Goal: Check status: Check status

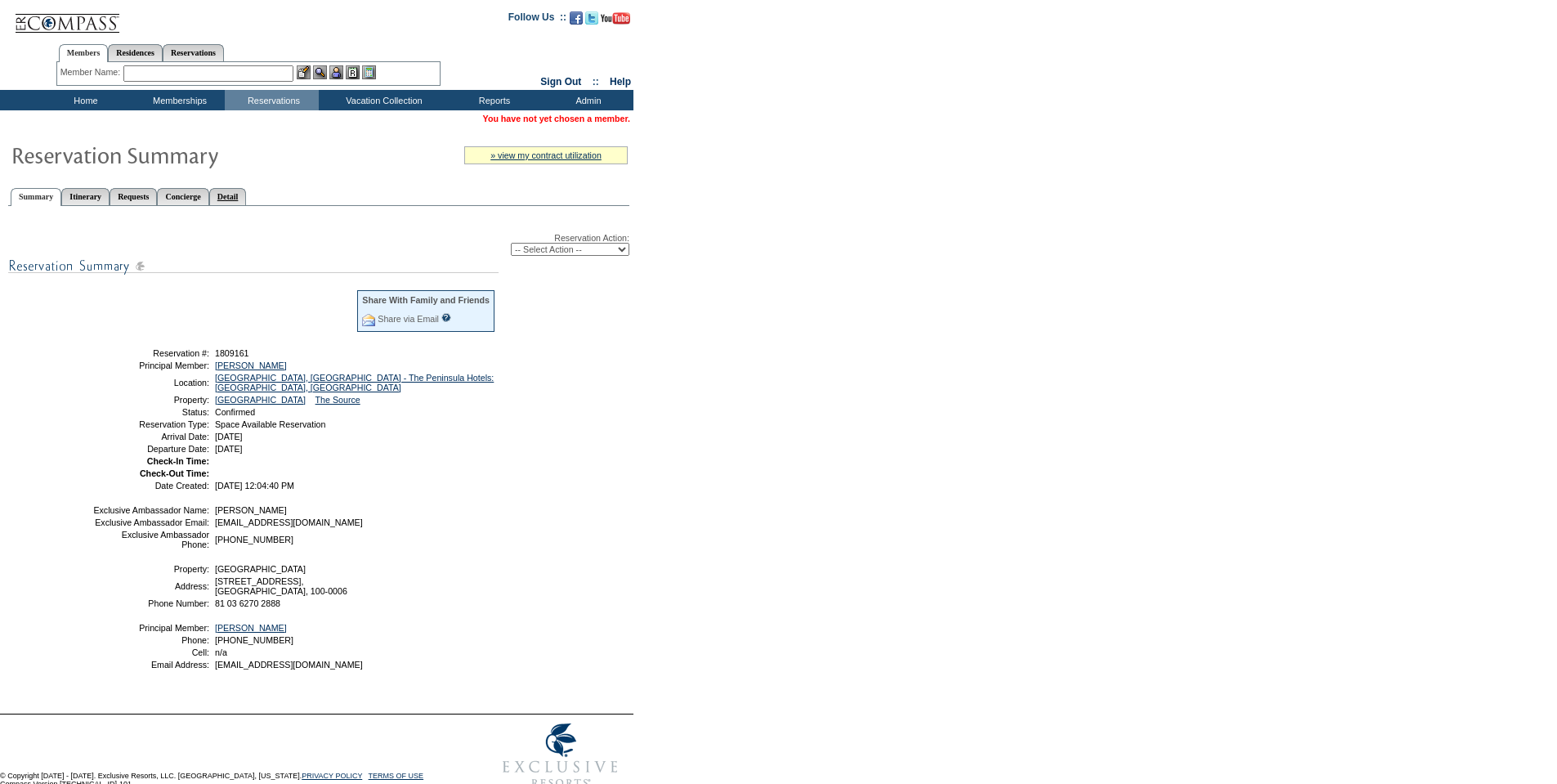
click at [247, 200] on link "Detail" at bounding box center [228, 197] width 38 height 17
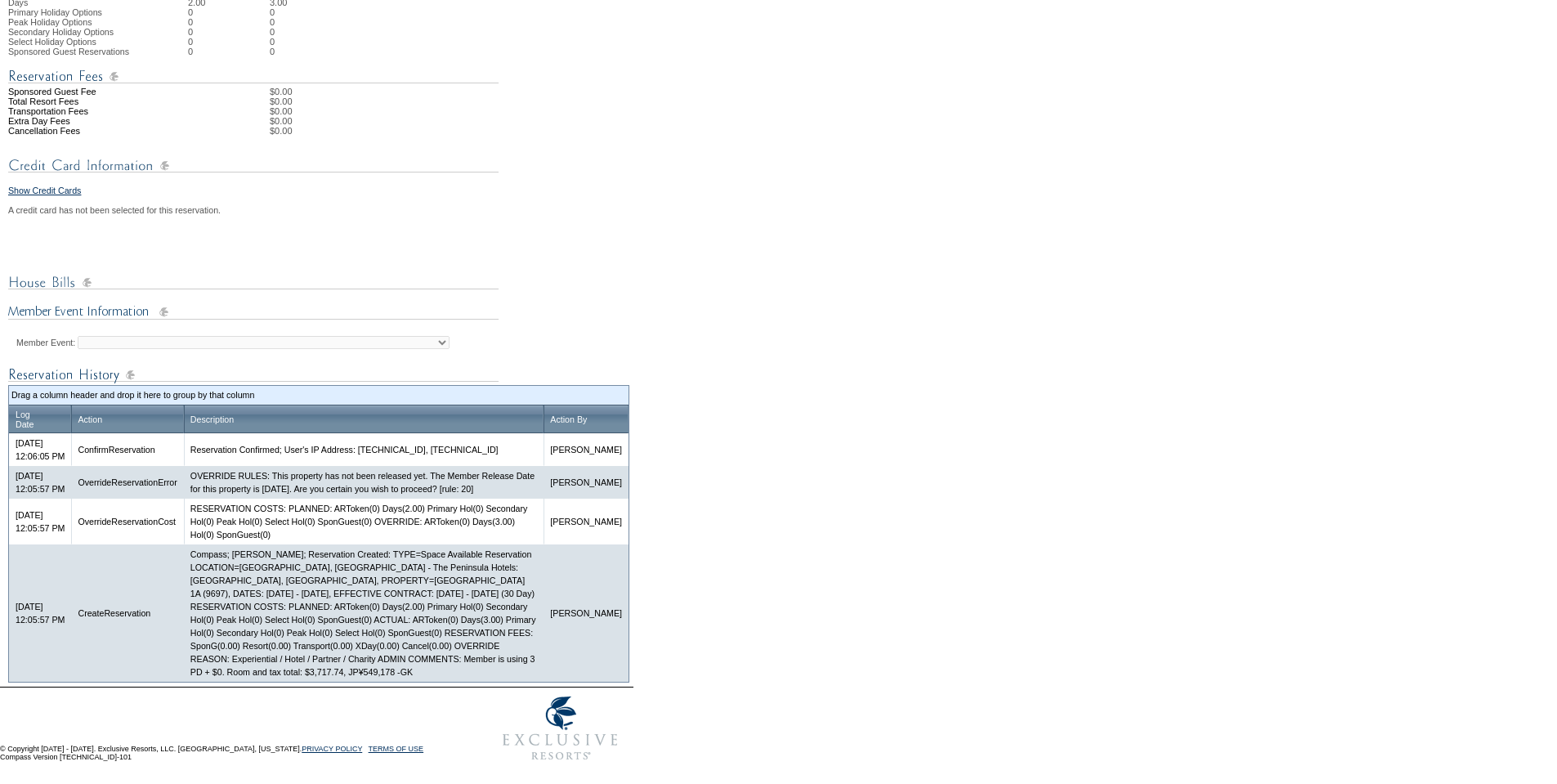
scroll to position [575, 0]
drag, startPoint x: 317, startPoint y: 672, endPoint x: 364, endPoint y: 670, distance: 47.0
click at [364, 670] on td "Compass; Galen Kelly; Reservation Created: TYPE=Space Available Reservation LOC…" at bounding box center [365, 613] width 361 height 138
copy td "$3,717.74"
click at [375, 668] on td "Compass; Galen Kelly; Reservation Created: TYPE=Space Available Reservation LOC…" at bounding box center [365, 613] width 361 height 138
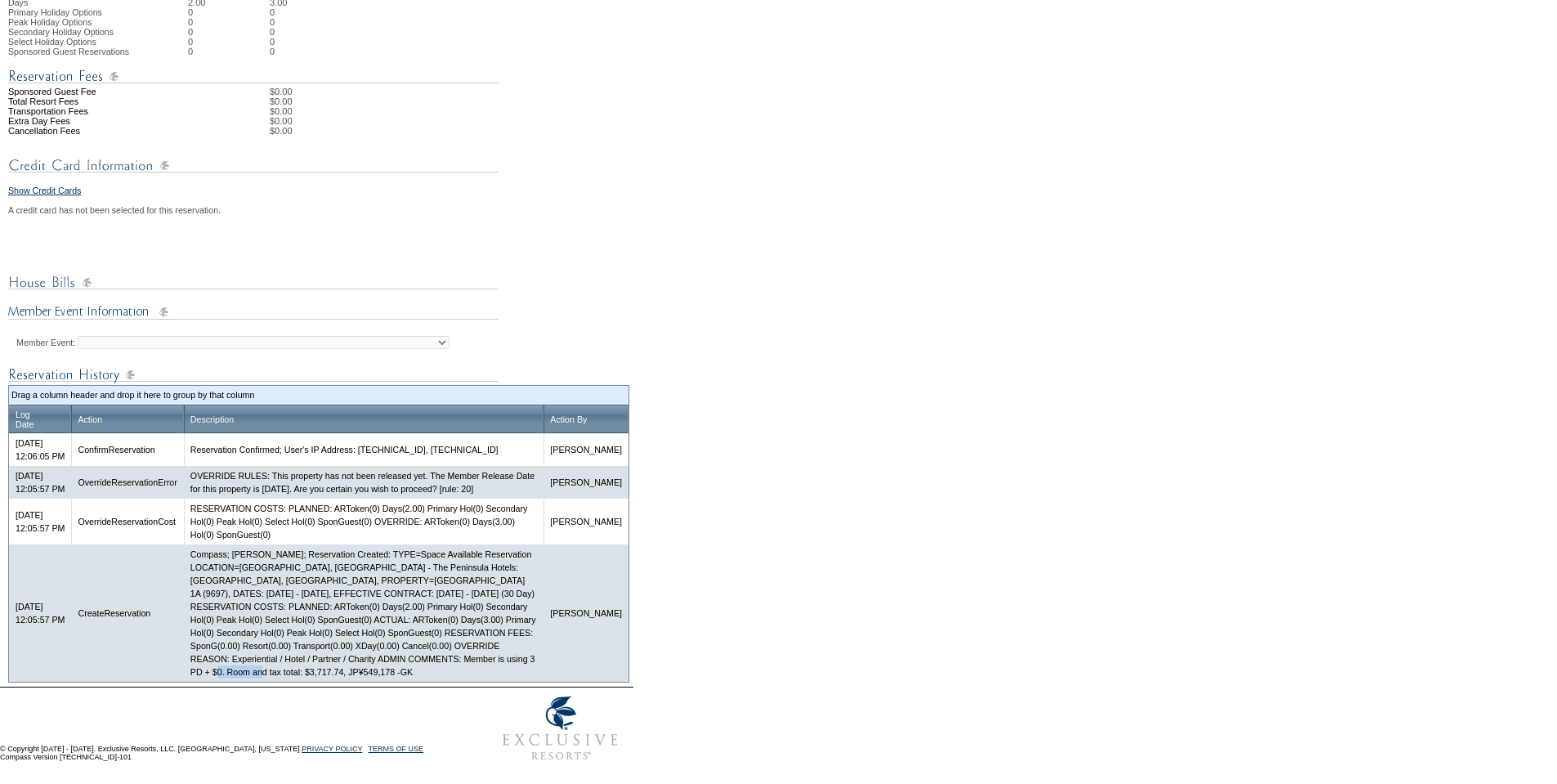
drag, startPoint x: 367, startPoint y: 670, endPoint x: 419, endPoint y: 670, distance: 52.0
click at [419, 670] on td "Compass; Galen Kelly; Reservation Created: TYPE=Space Available Reservation LOC…" at bounding box center [365, 613] width 361 height 138
copy td "JP¥549,178"
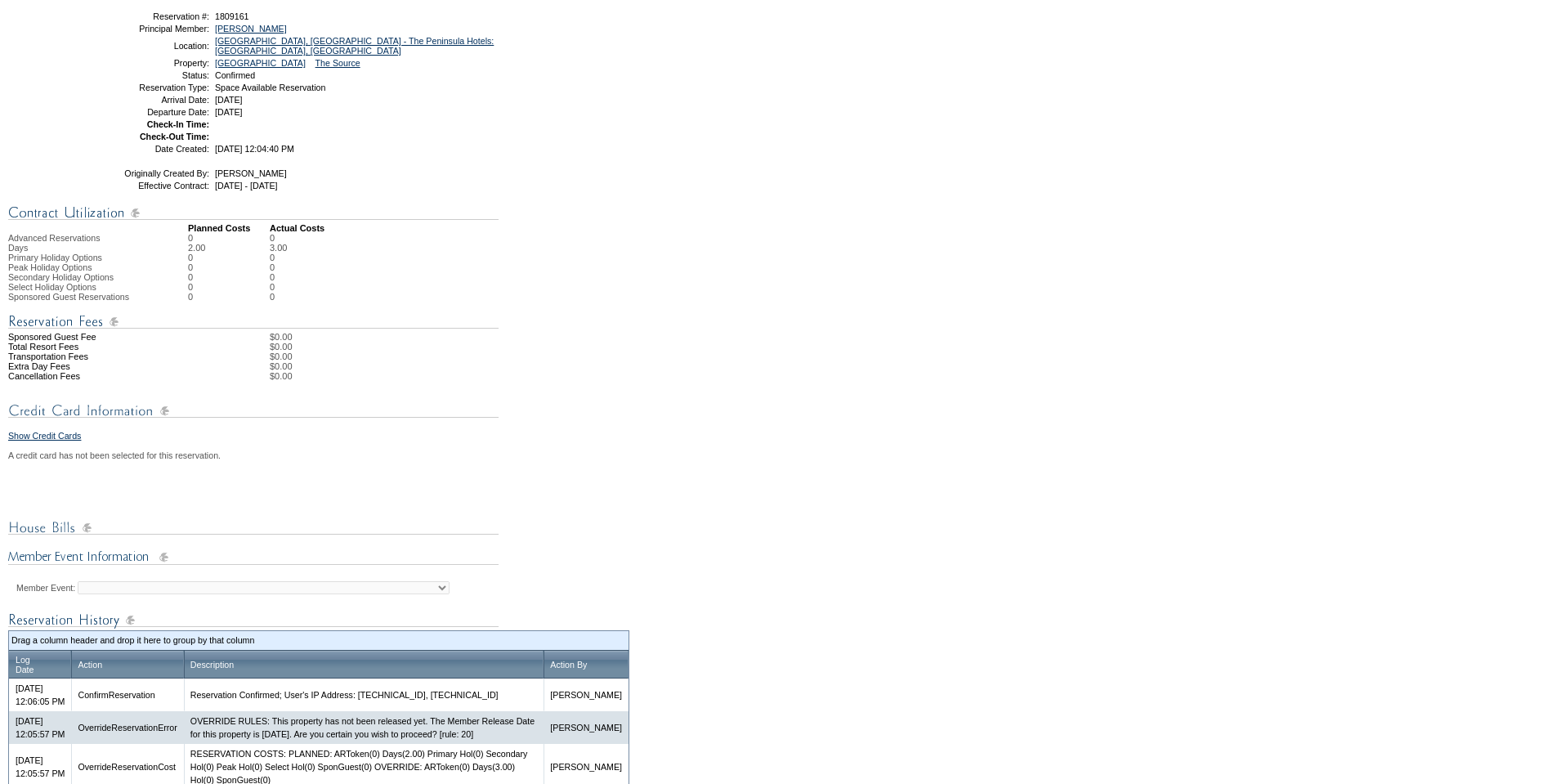
scroll to position [3, 0]
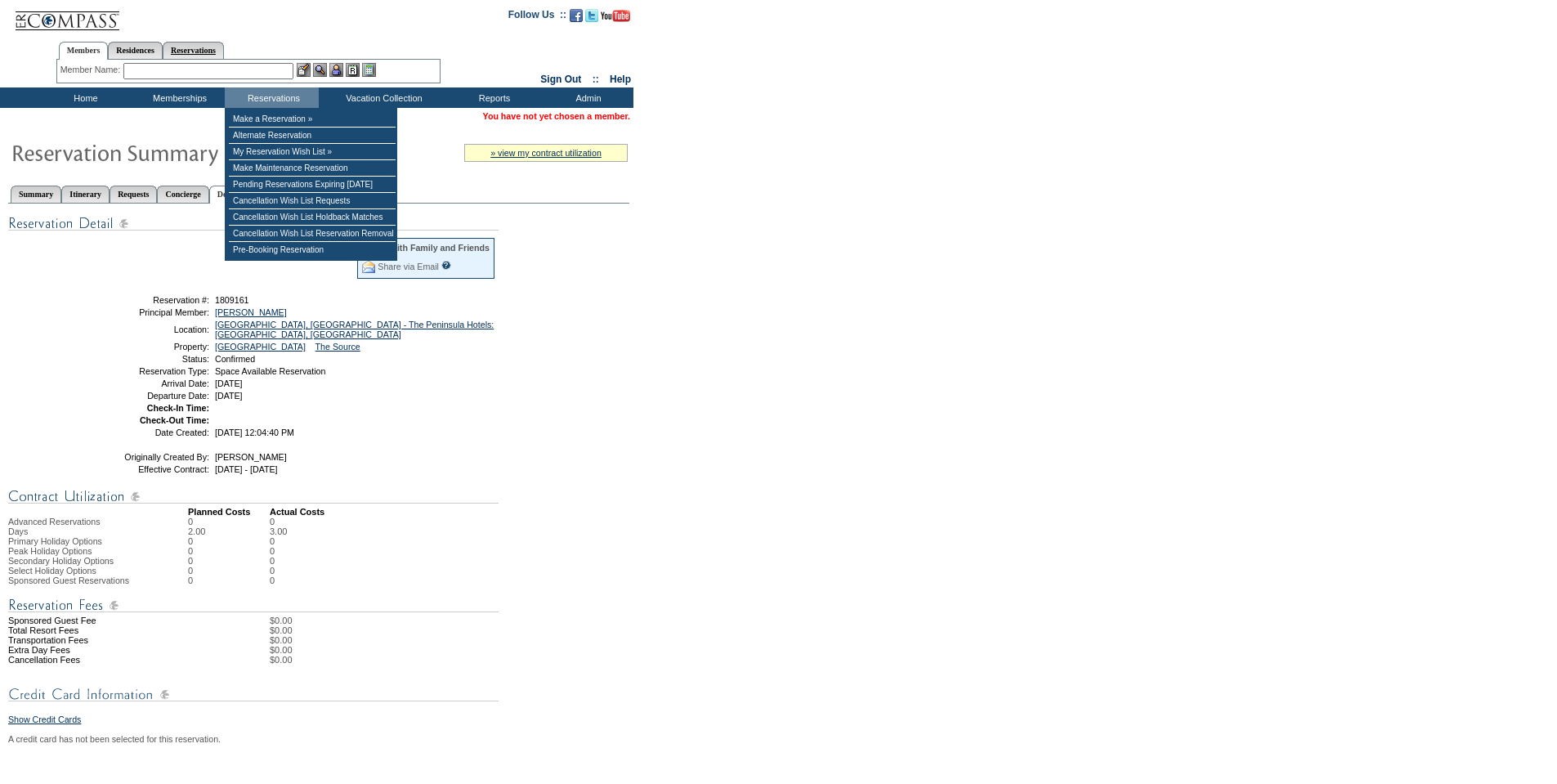
click at [203, 48] on link "Reservations" at bounding box center [193, 50] width 61 height 17
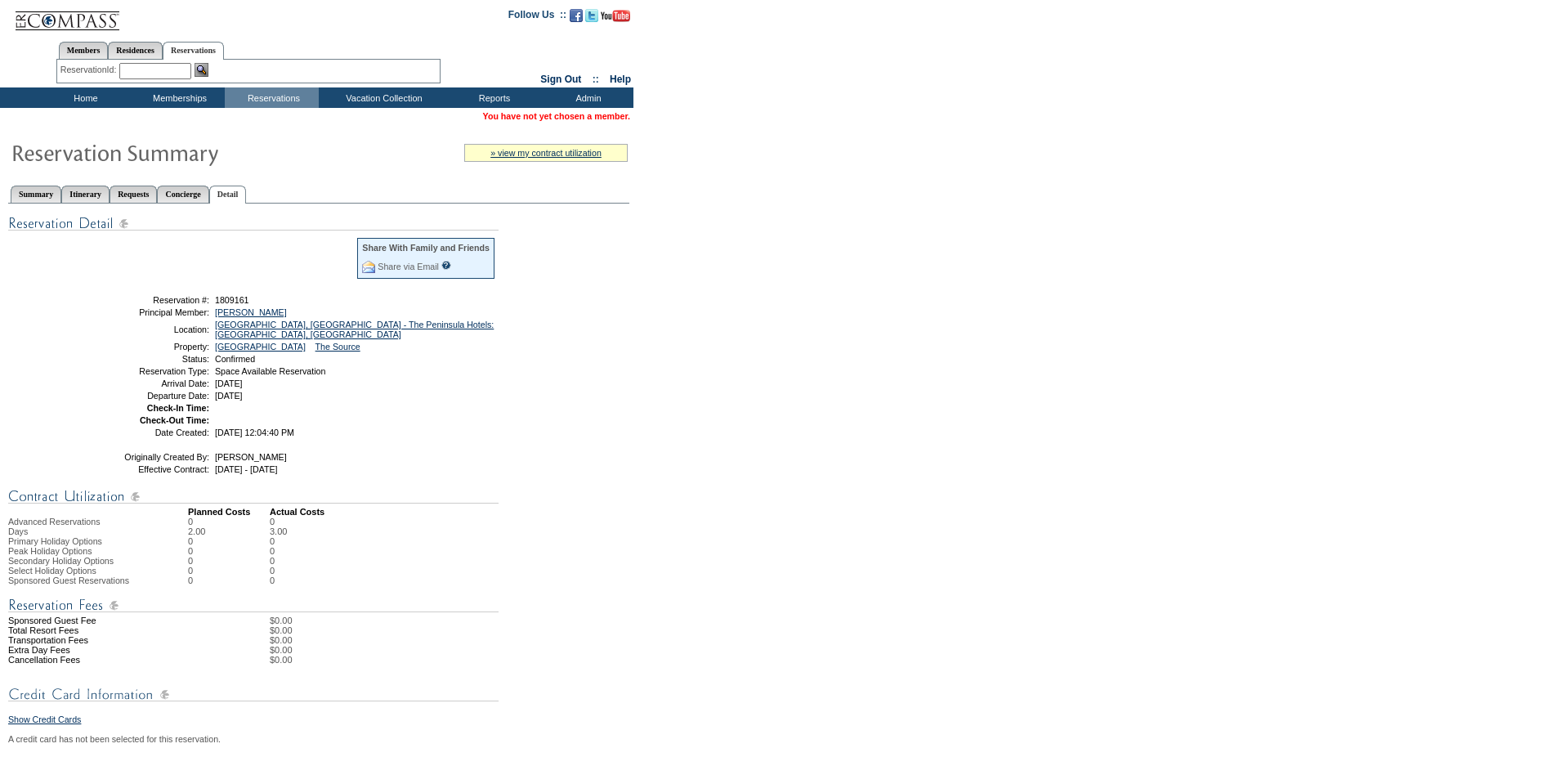
click at [149, 62] on div "Member Name: Destination or Residence: ReservationId:" at bounding box center [248, 72] width 384 height 23
click at [151, 76] on input "text" at bounding box center [155, 71] width 72 height 16
paste input "1808352"
type input "1808352"
click at [203, 71] on img at bounding box center [202, 70] width 14 height 14
